Goal: Information Seeking & Learning: Learn about a topic

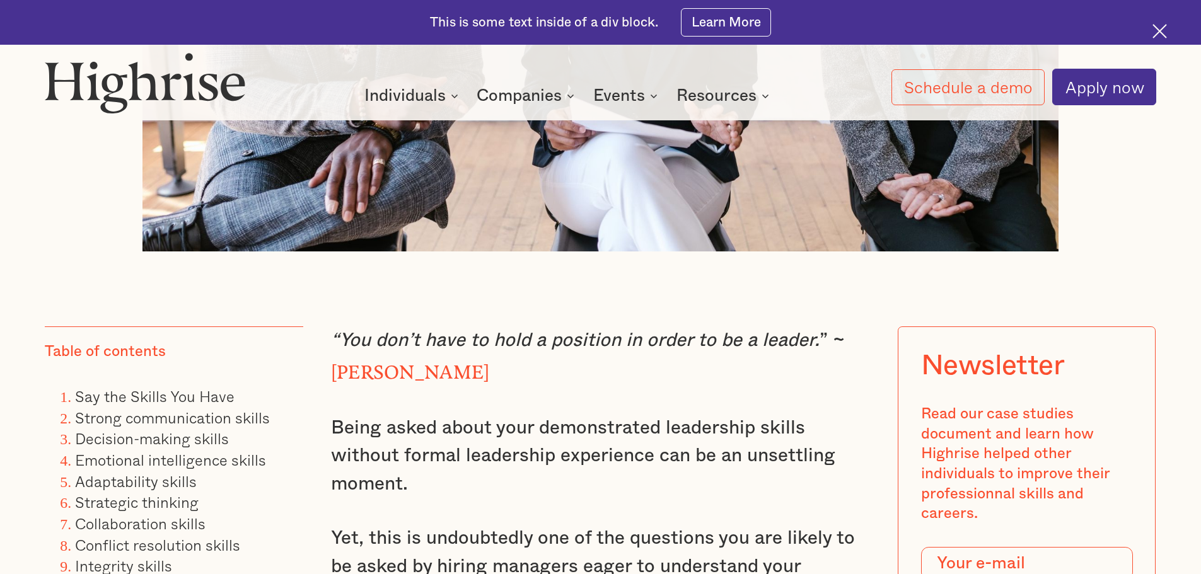
scroll to position [945, 0]
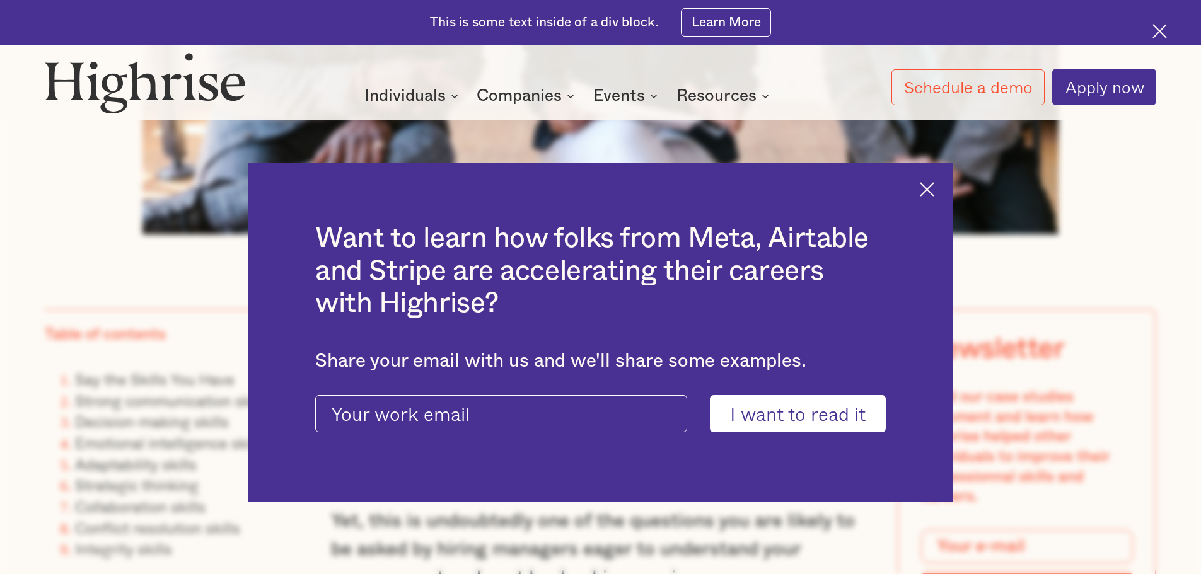
click at [933, 188] on img at bounding box center [927, 189] width 14 height 14
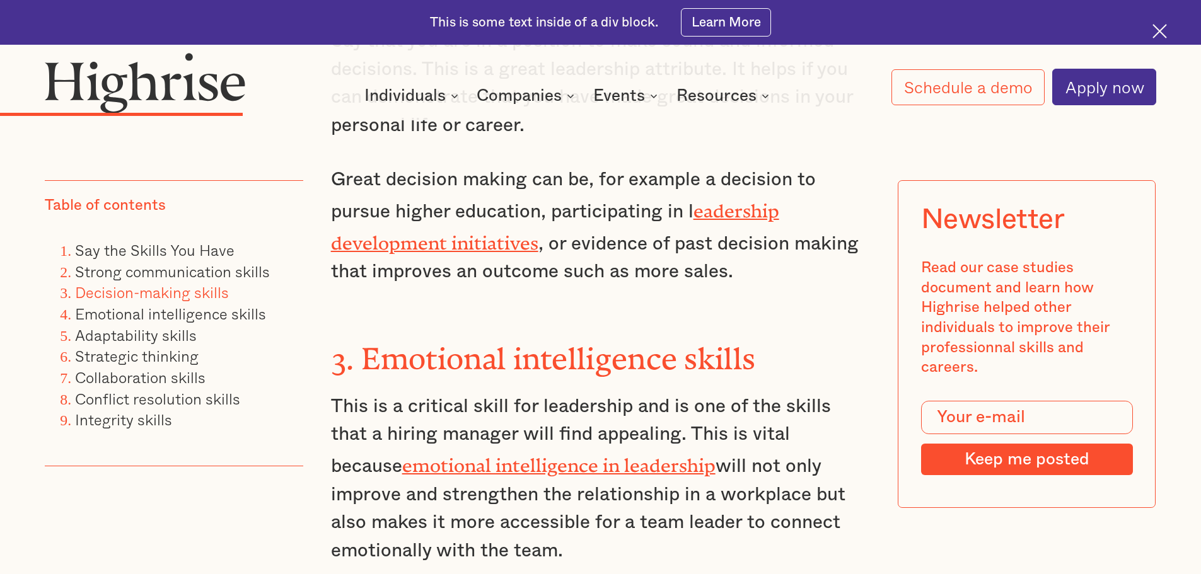
scroll to position [3403, 0]
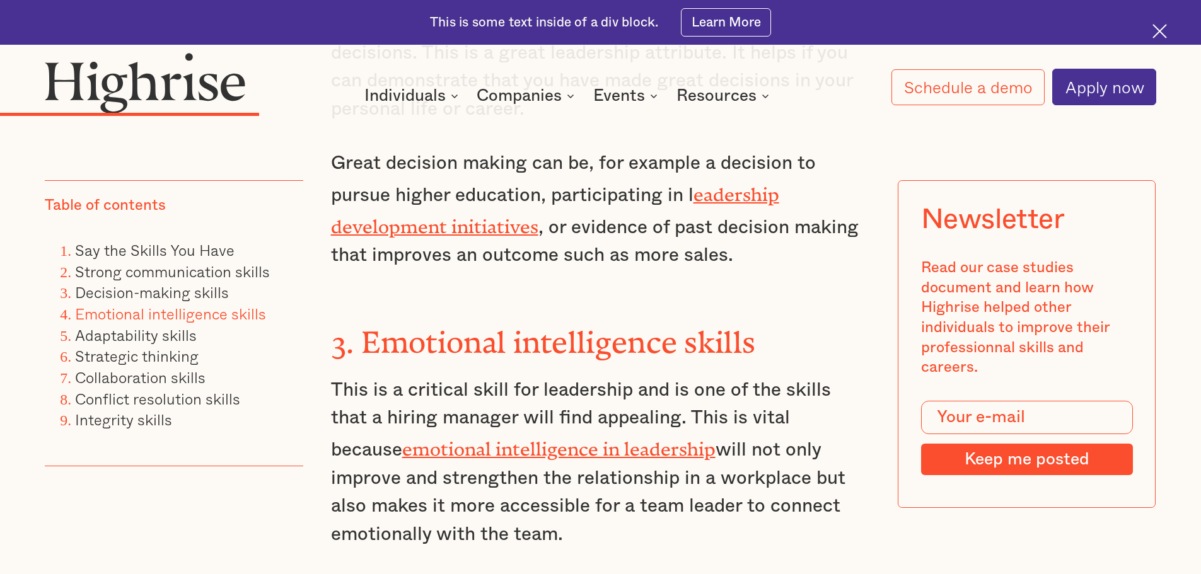
click at [537, 439] on link "emotional intelligence in leadership" at bounding box center [558, 445] width 313 height 12
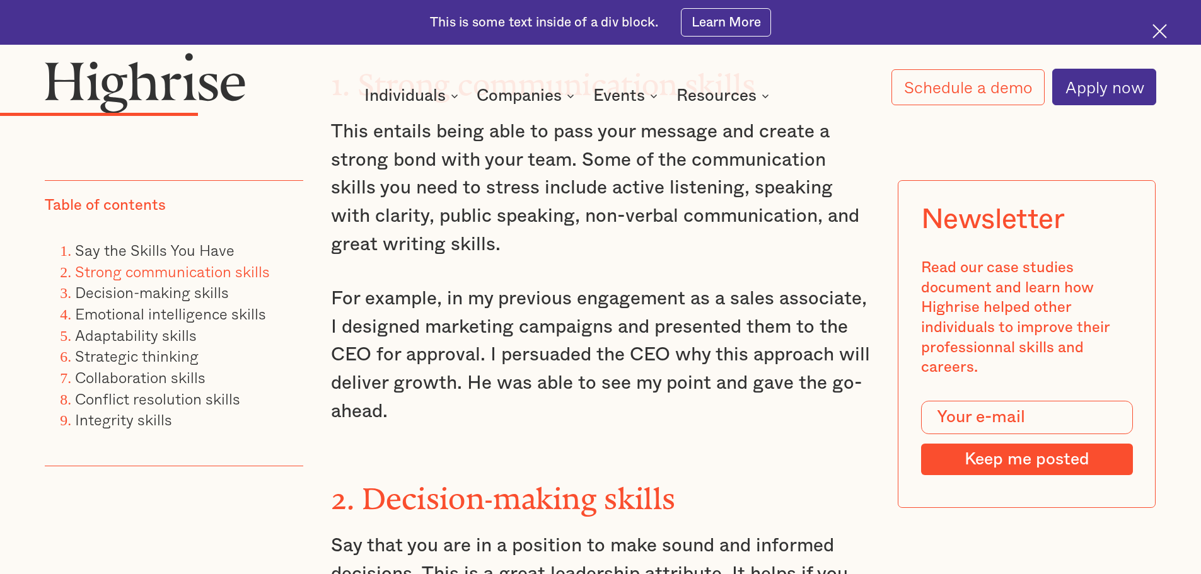
scroll to position [2773, 0]
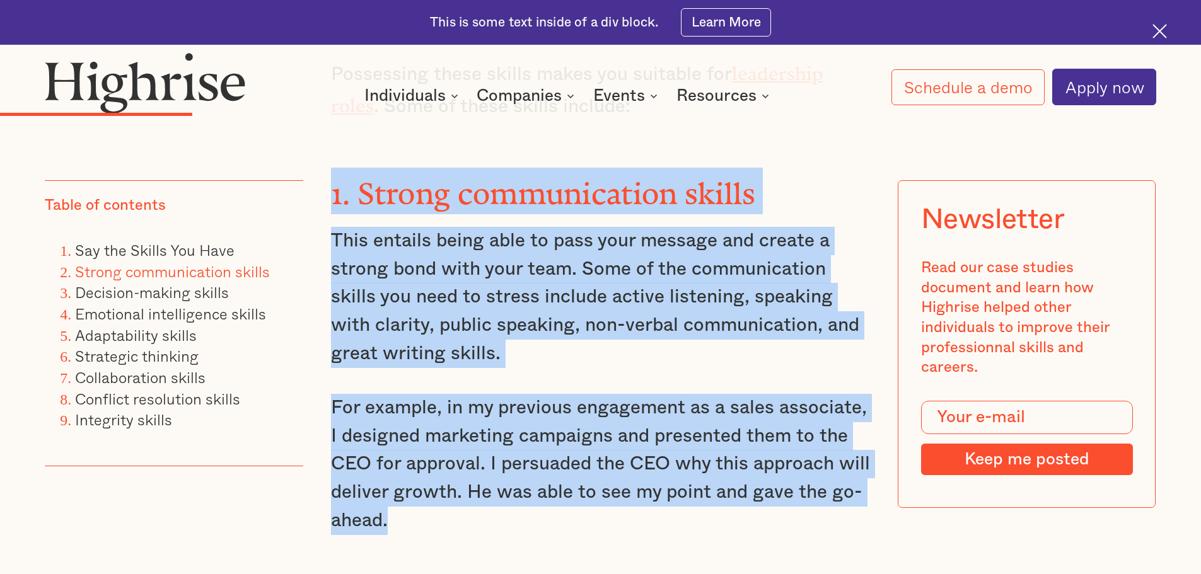
drag, startPoint x: 329, startPoint y: 190, endPoint x: 530, endPoint y: 529, distance: 394.2
click at [530, 529] on div "“You don’t have to hold a position in order to be a leader. ” ~ [PERSON_NAME] B…" at bounding box center [600, 50] width 539 height 3136
click at [803, 182] on h3 "1. Strong communication skills" at bounding box center [600, 191] width 539 height 47
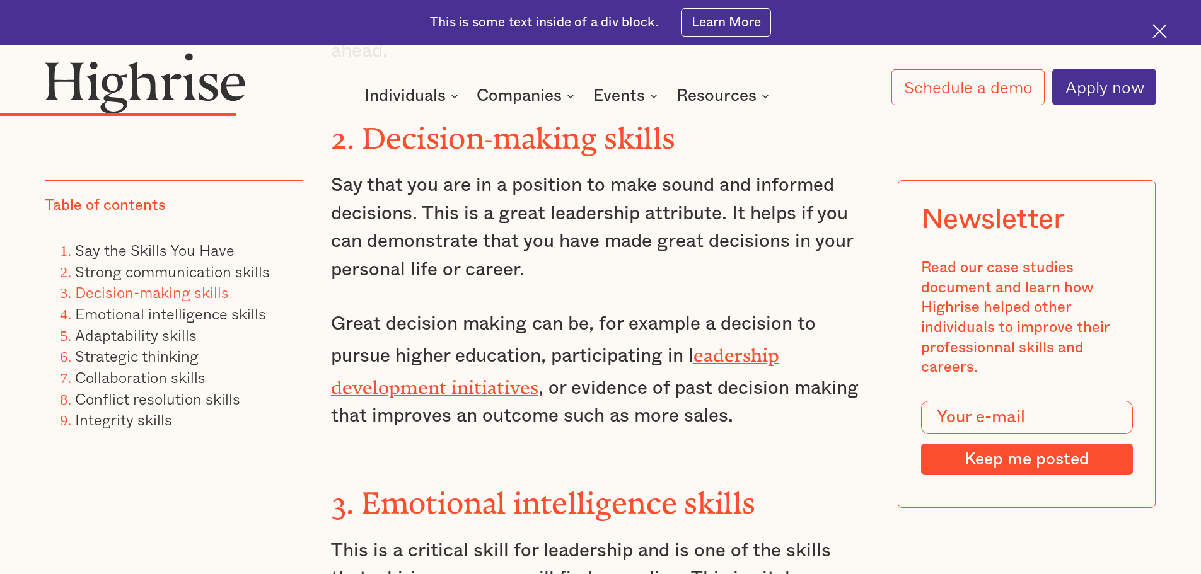
scroll to position [3214, 0]
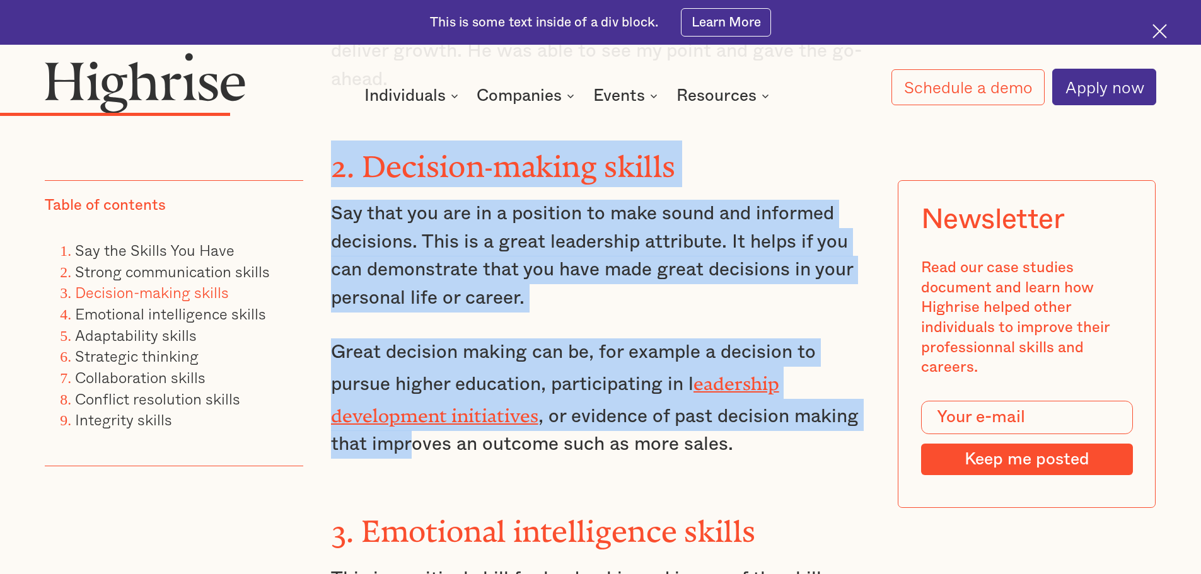
drag, startPoint x: 332, startPoint y: 170, endPoint x: 407, endPoint y: 425, distance: 266.0
click at [407, 425] on p "Great decision making can be, for example a decision to pursue higher education…" at bounding box center [600, 398] width 539 height 120
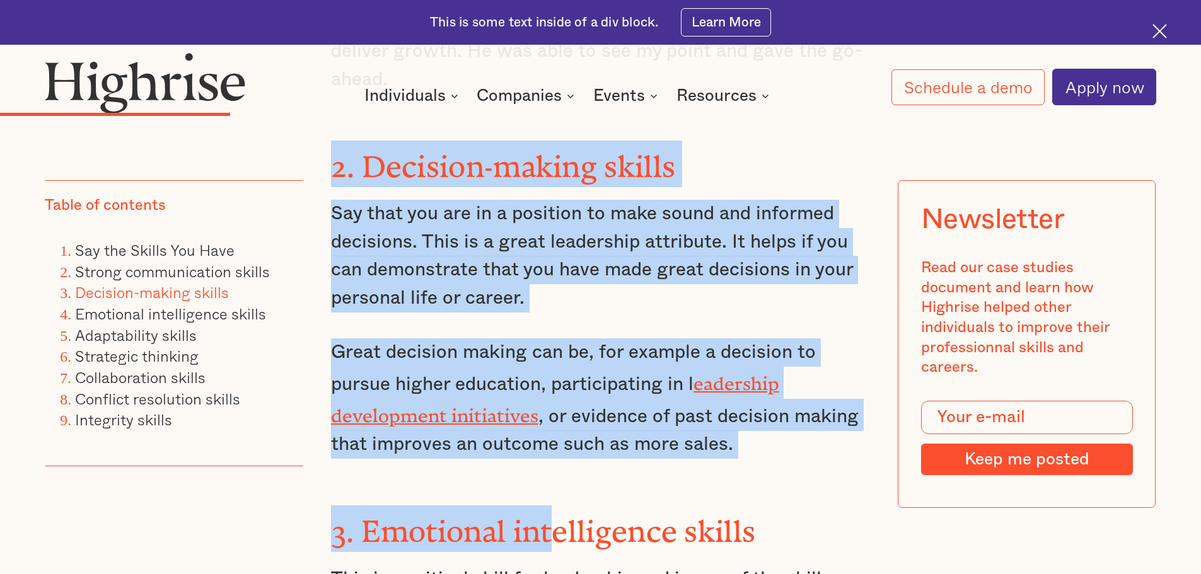
drag, startPoint x: 330, startPoint y: 162, endPoint x: 559, endPoint y: 441, distance: 361.4
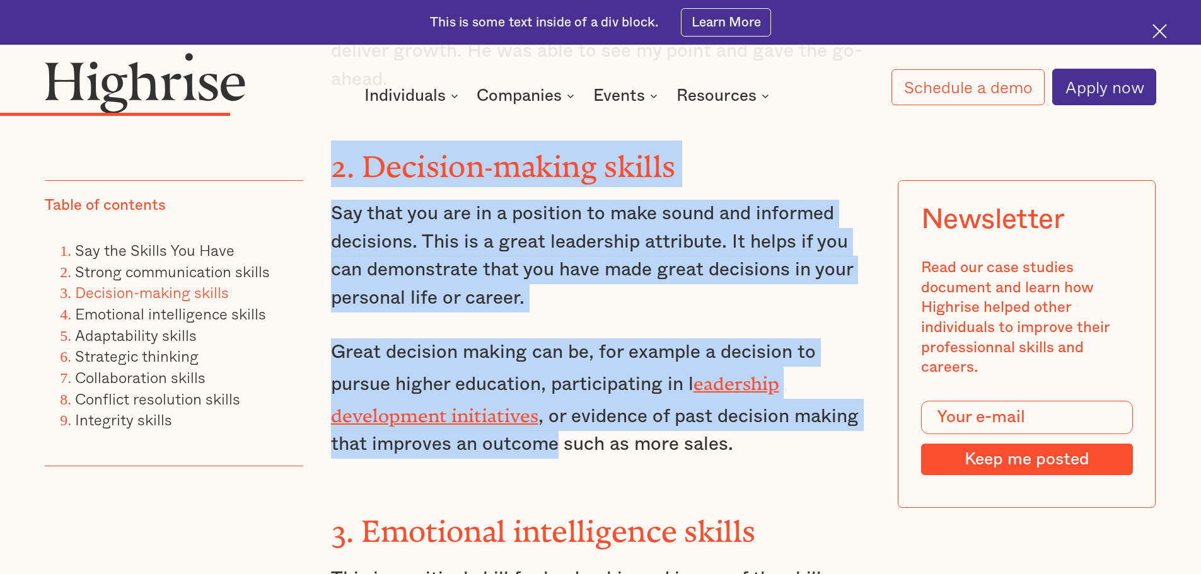
click at [779, 299] on p "Say that you are in a position to make sound and informed decisions. This is a …" at bounding box center [600, 256] width 539 height 113
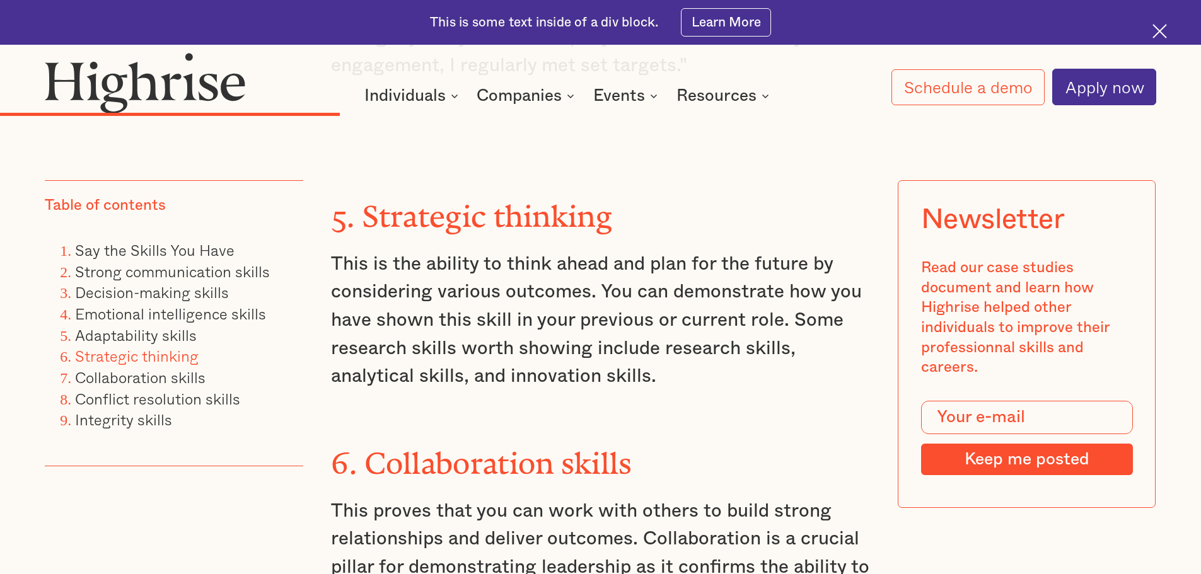
scroll to position [4286, 0]
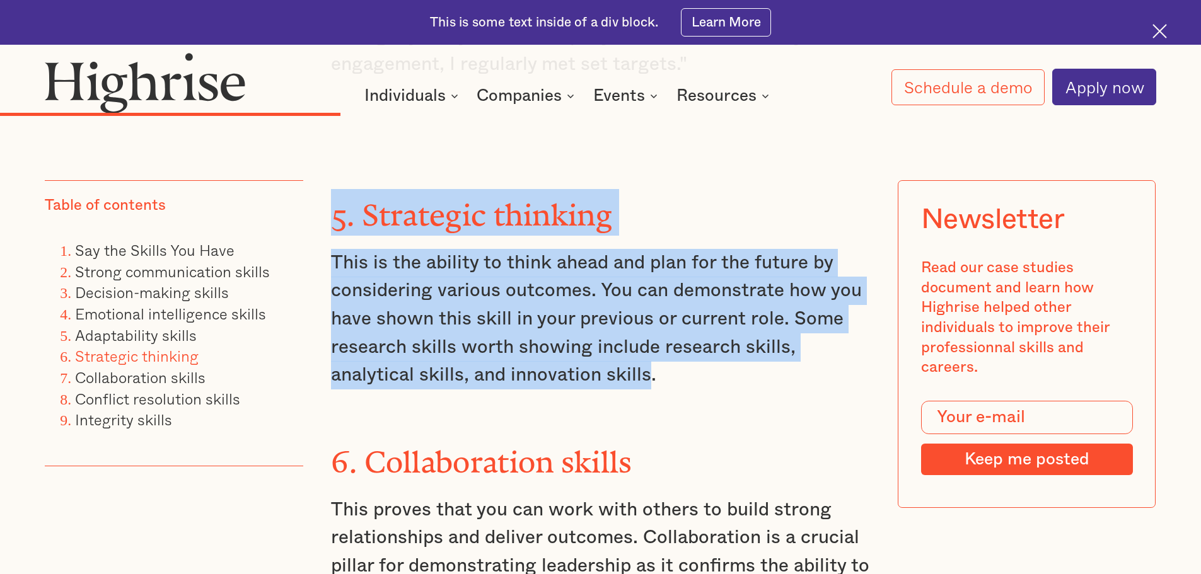
drag, startPoint x: 321, startPoint y: 181, endPoint x: 648, endPoint y: 357, distance: 371.4
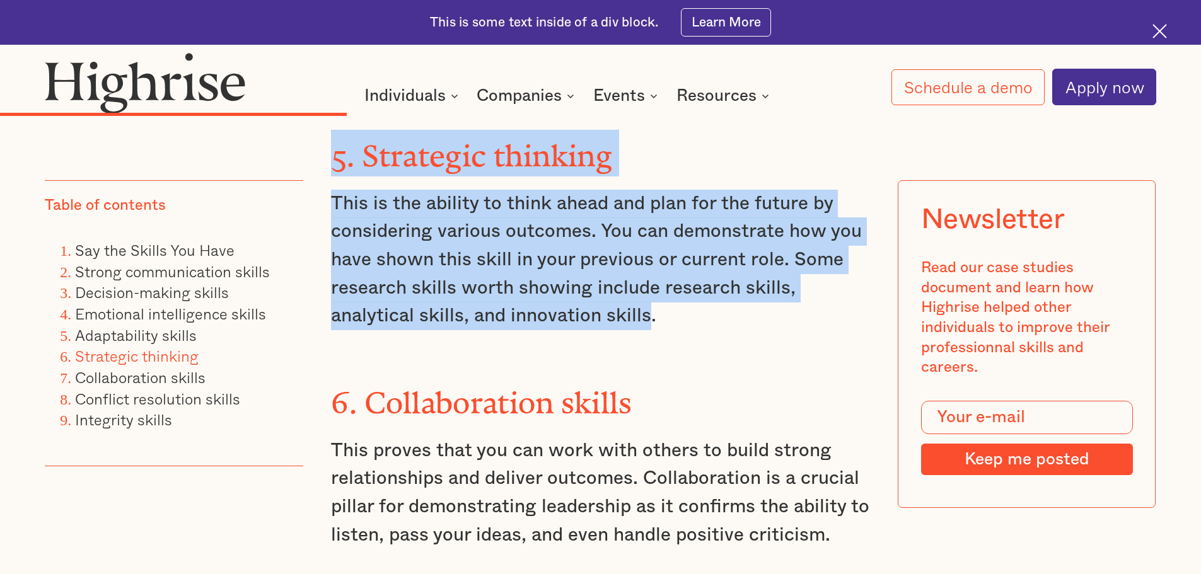
scroll to position [4412, 0]
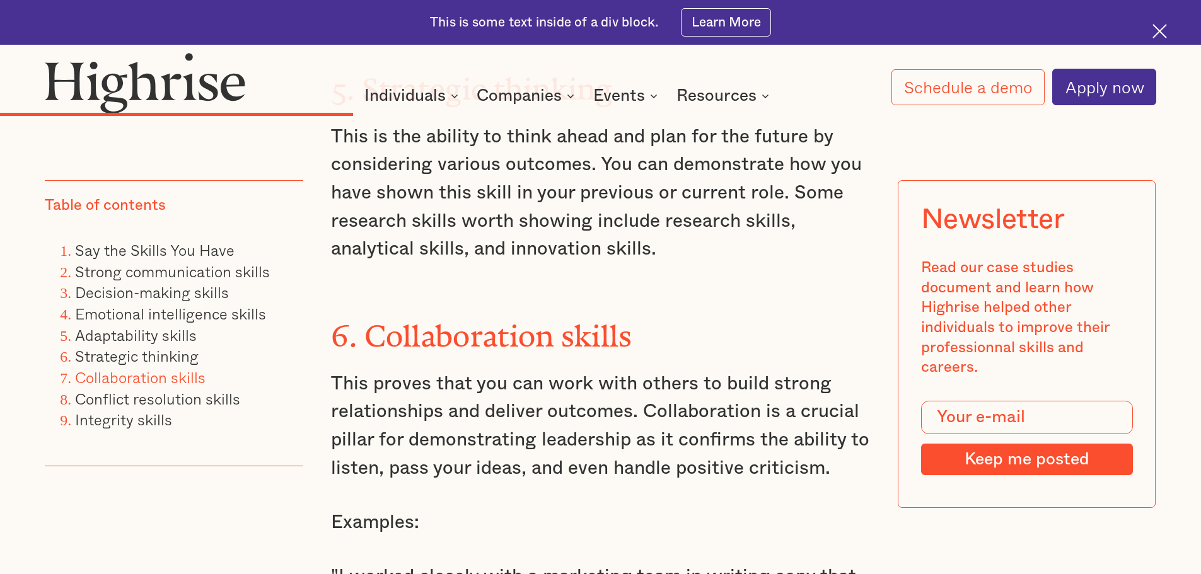
click at [781, 310] on h3 "6. Collaboration skills" at bounding box center [600, 333] width 539 height 47
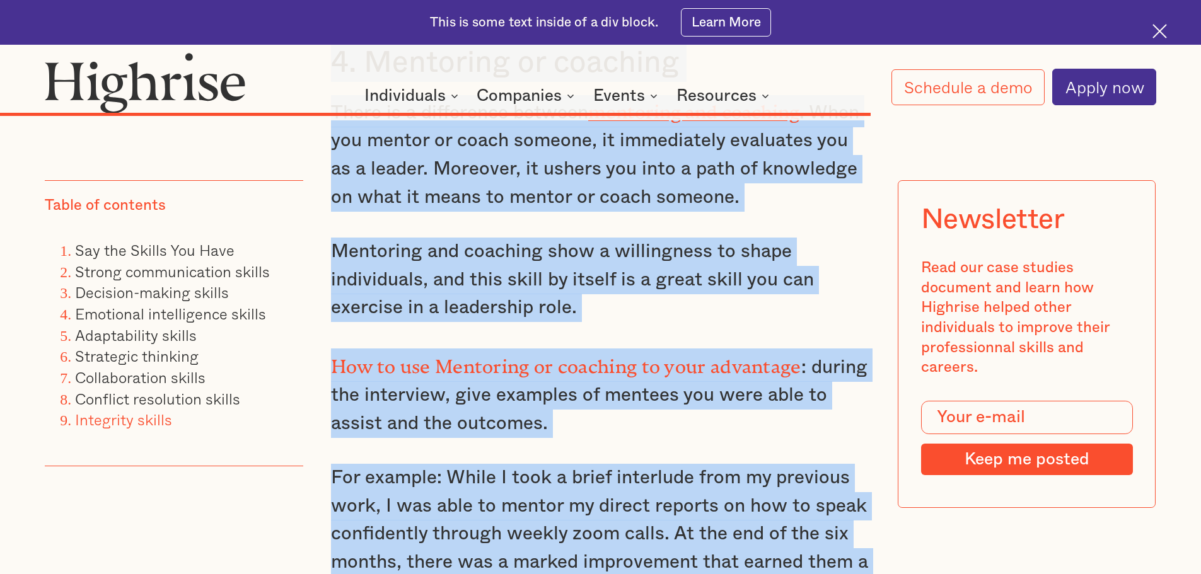
scroll to position [9431, 0]
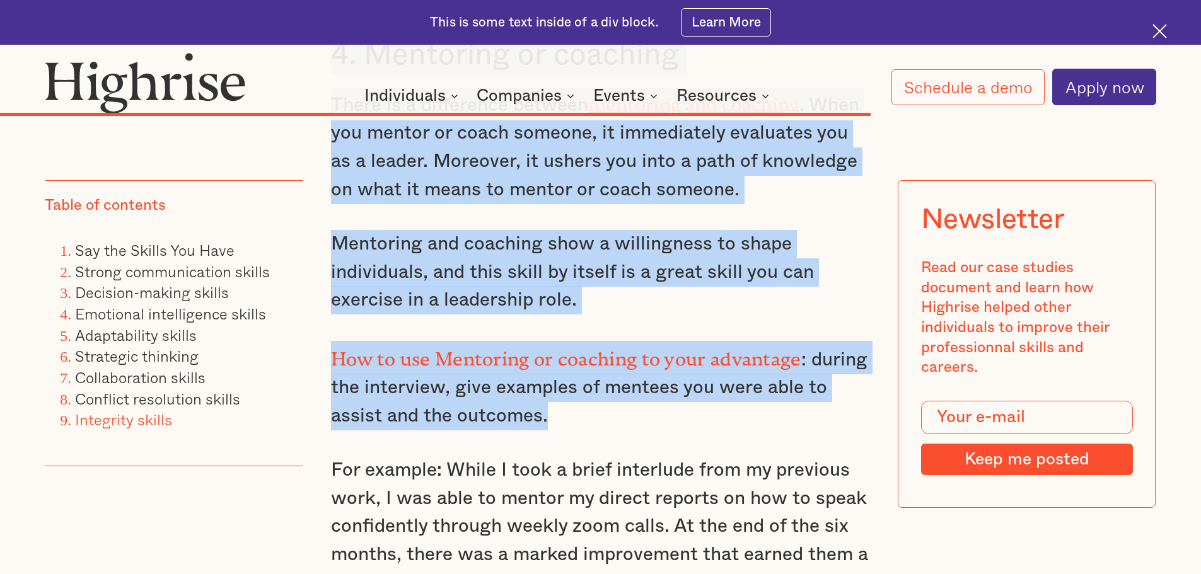
drag, startPoint x: 328, startPoint y: 210, endPoint x: 705, endPoint y: 348, distance: 400.6
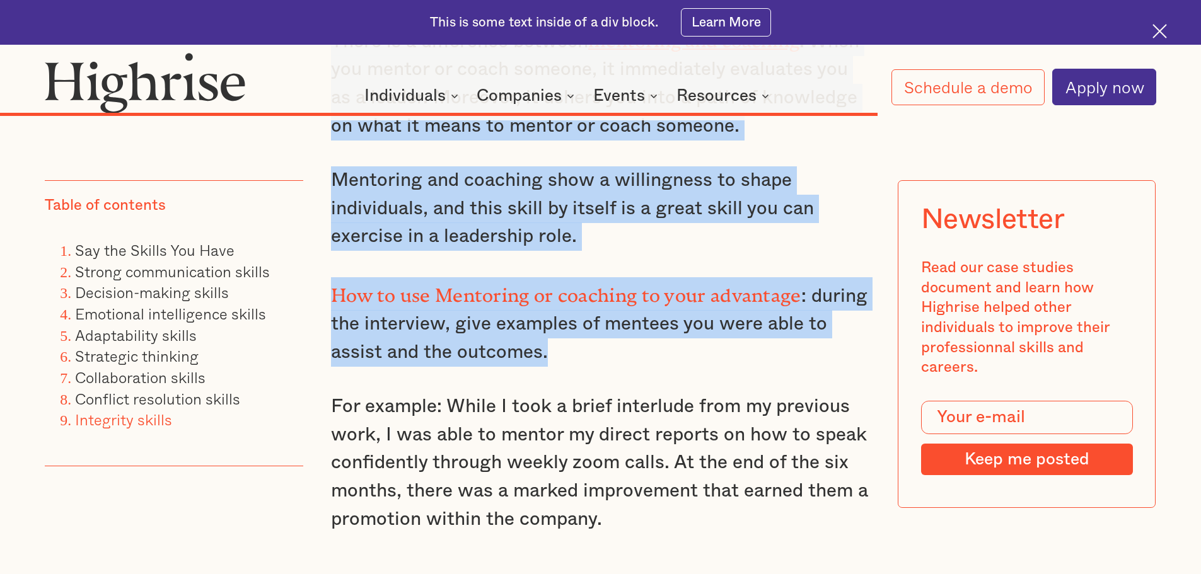
scroll to position [9494, 0]
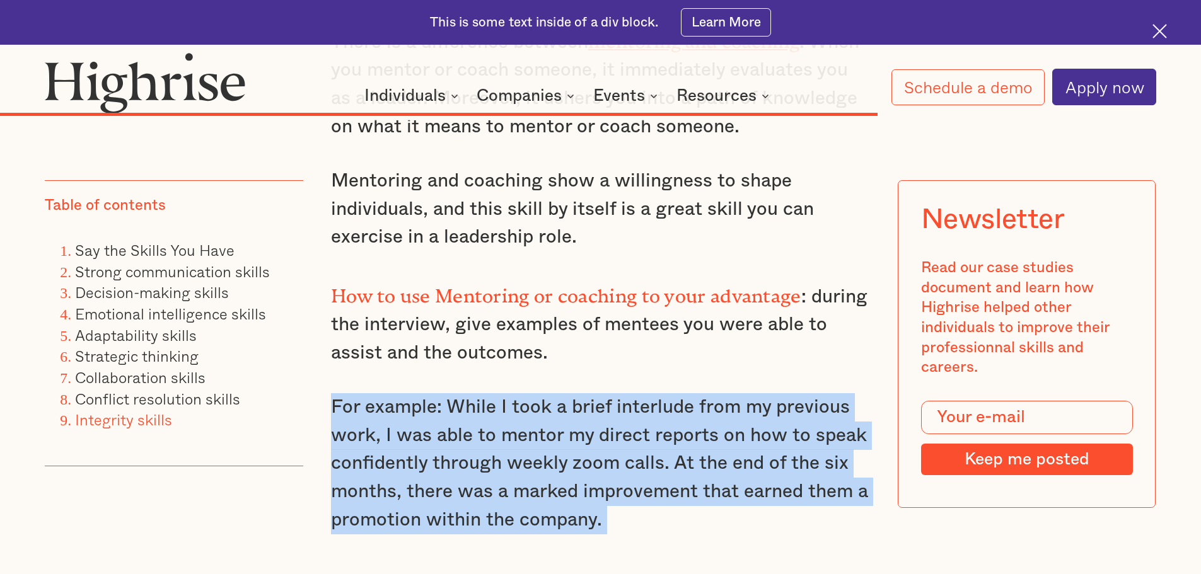
drag, startPoint x: 330, startPoint y: 334, endPoint x: 512, endPoint y: 504, distance: 248.4
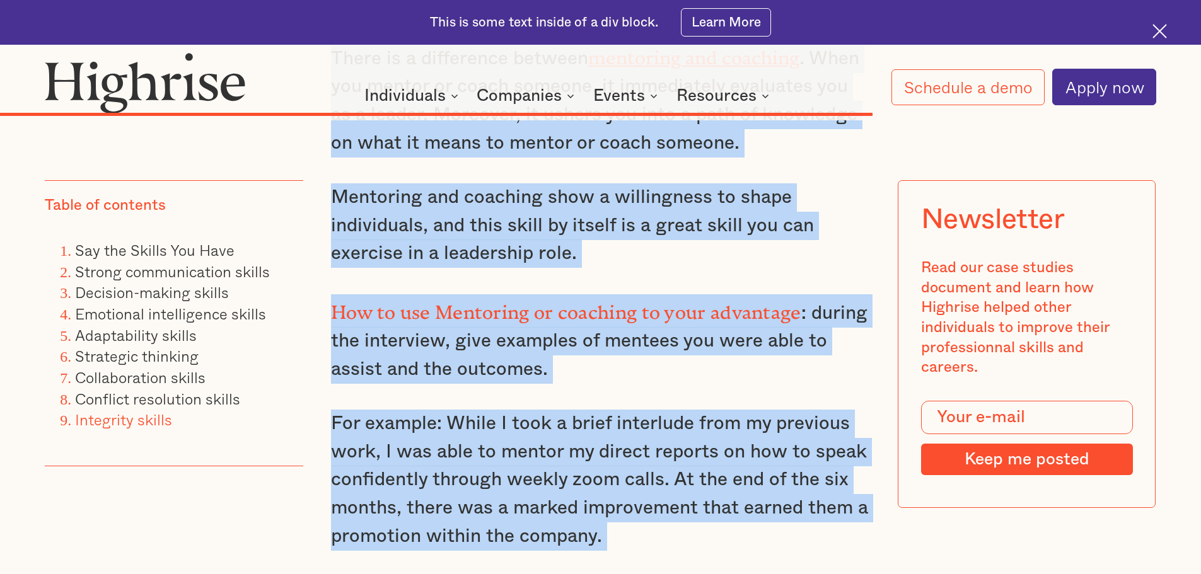
scroll to position [9530, 0]
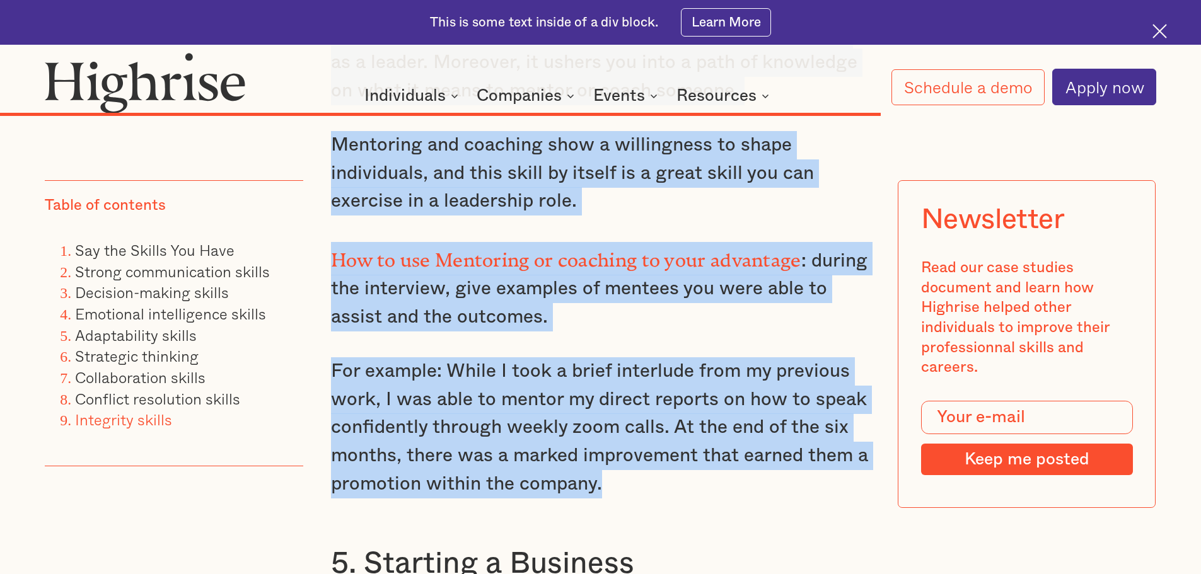
drag, startPoint x: 330, startPoint y: 235, endPoint x: 748, endPoint y: 419, distance: 456.6
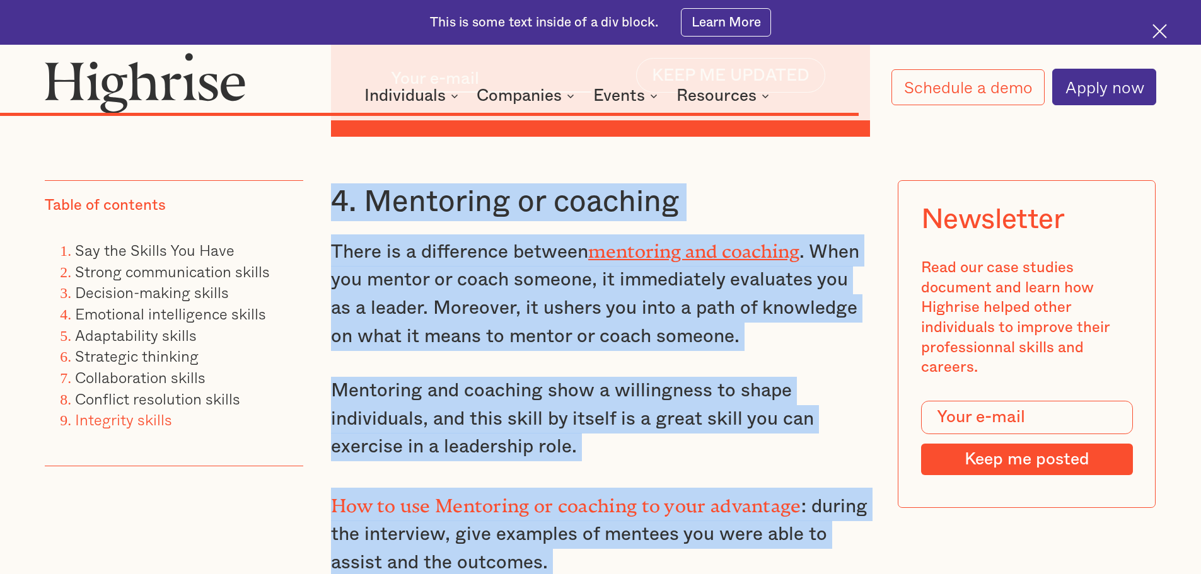
scroll to position [9215, 0]
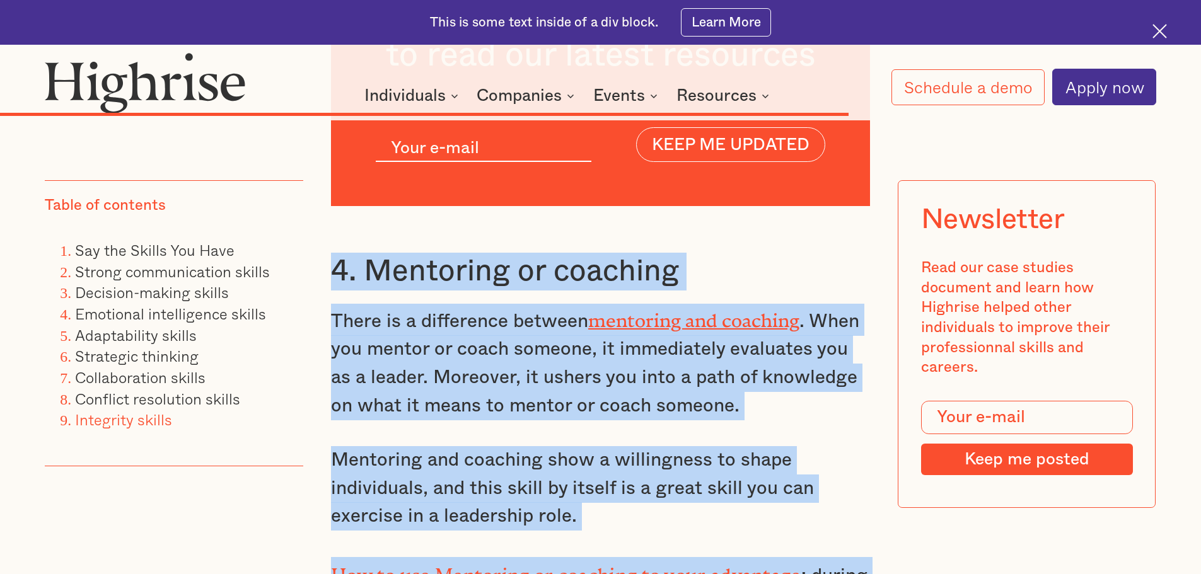
click at [735, 253] on h3 "4. Mentoring or coaching" at bounding box center [600, 272] width 539 height 38
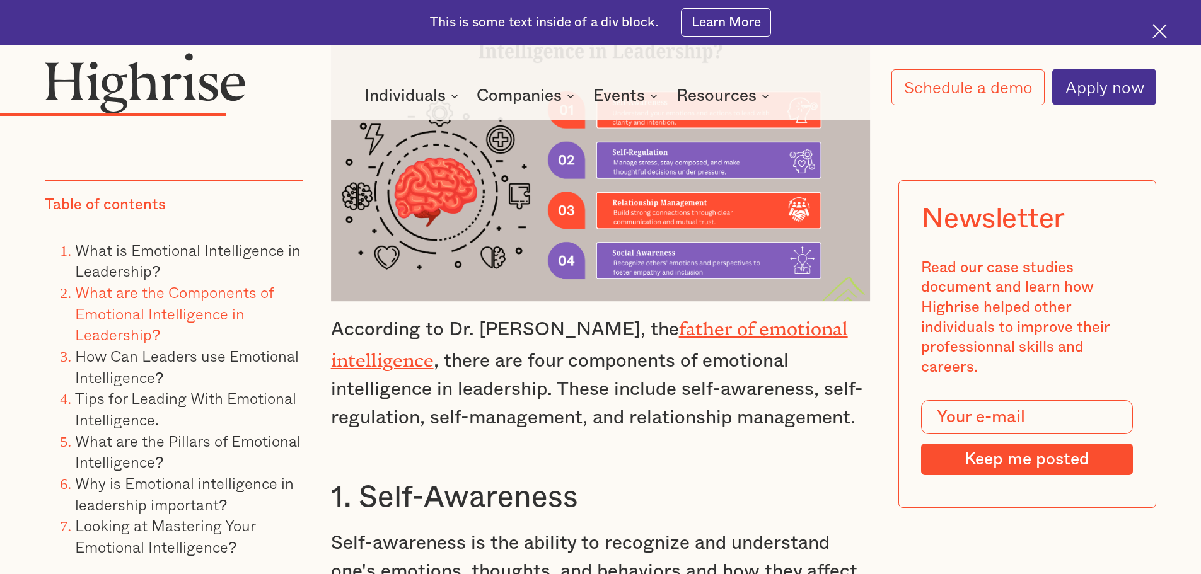
scroll to position [4223, 0]
